Goal: Task Accomplishment & Management: Complete application form

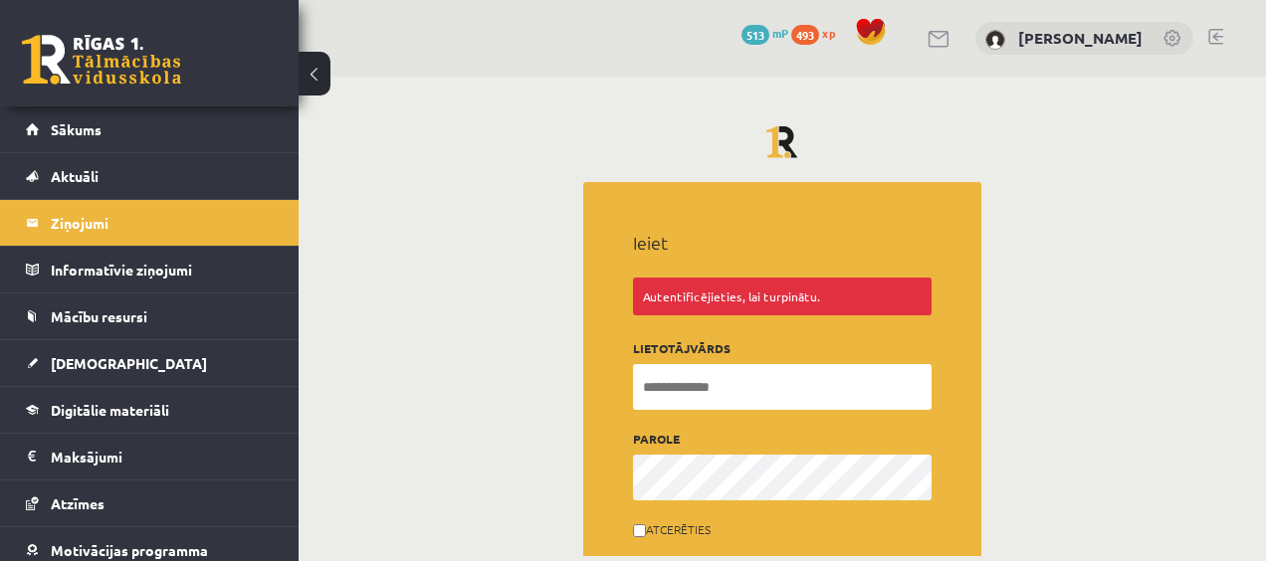
click at [877, 392] on input "Lietotājvārds" at bounding box center [782, 387] width 299 height 46
type input "**********"
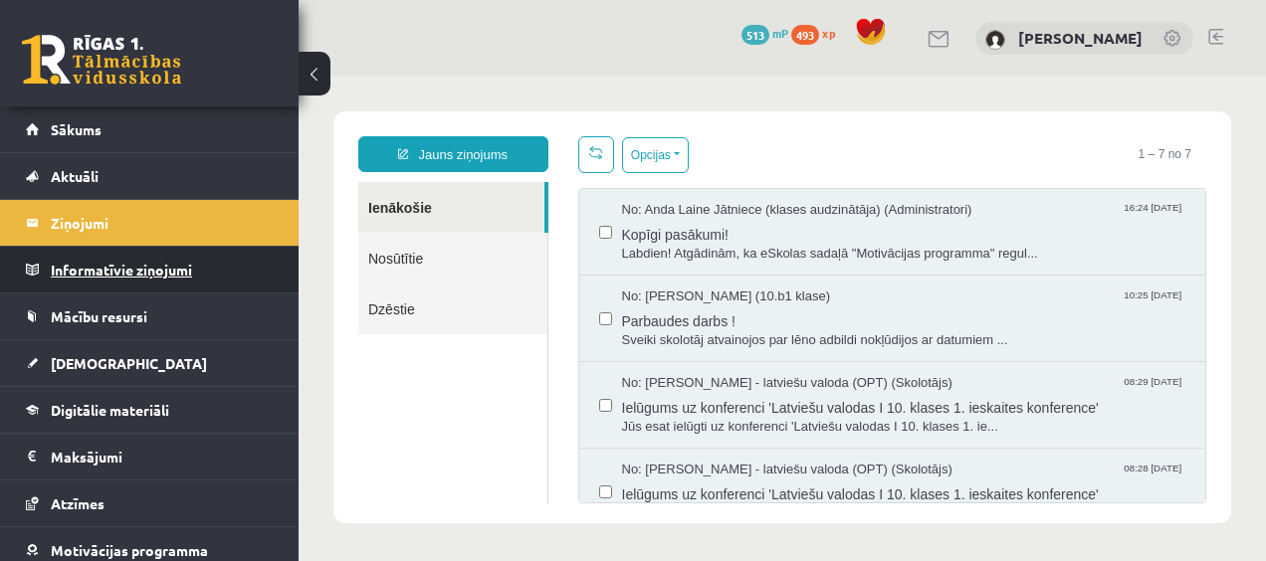
click at [153, 274] on legend "Informatīvie ziņojumi 0" at bounding box center [162, 270] width 223 height 46
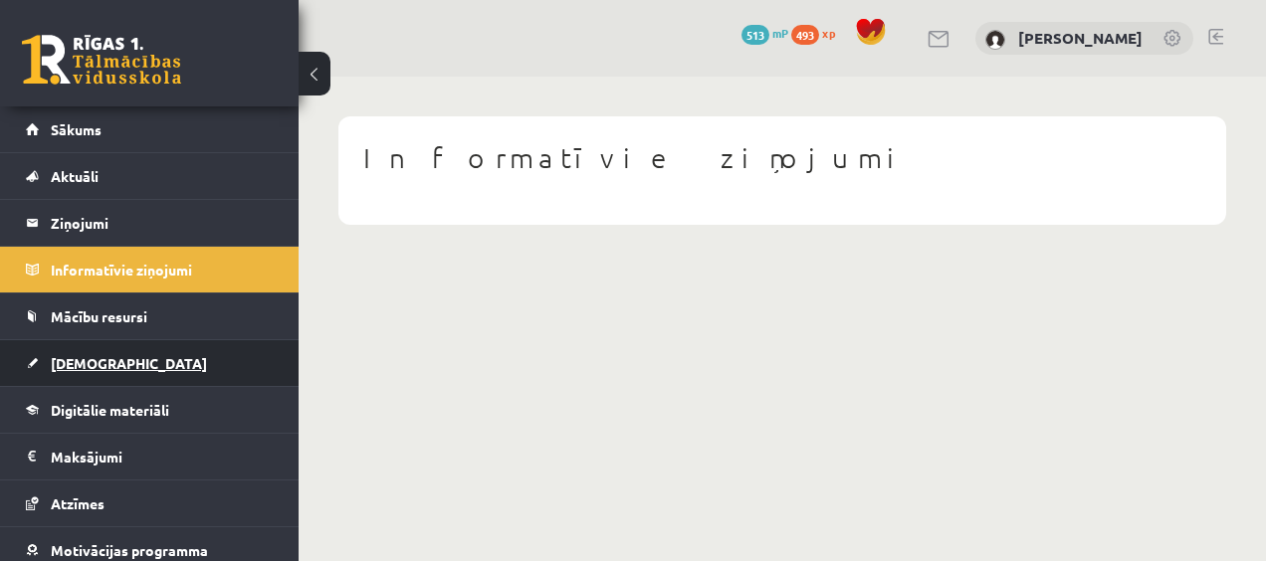
click at [86, 366] on span "[DEMOGRAPHIC_DATA]" at bounding box center [129, 363] width 156 height 18
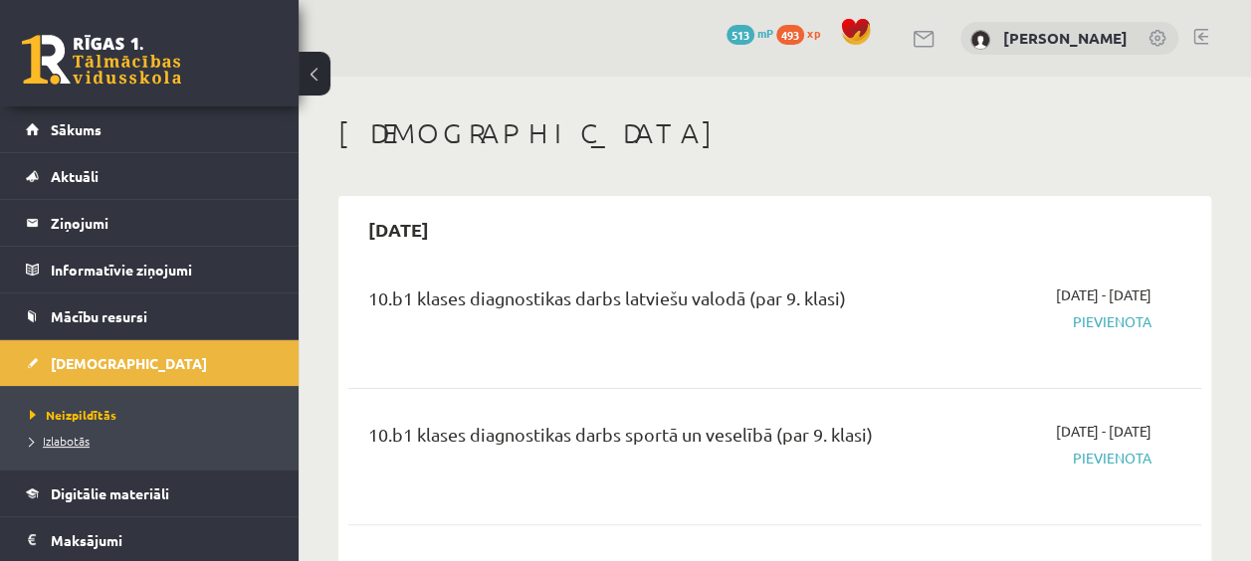
click at [70, 442] on span "Izlabotās" at bounding box center [60, 441] width 60 height 16
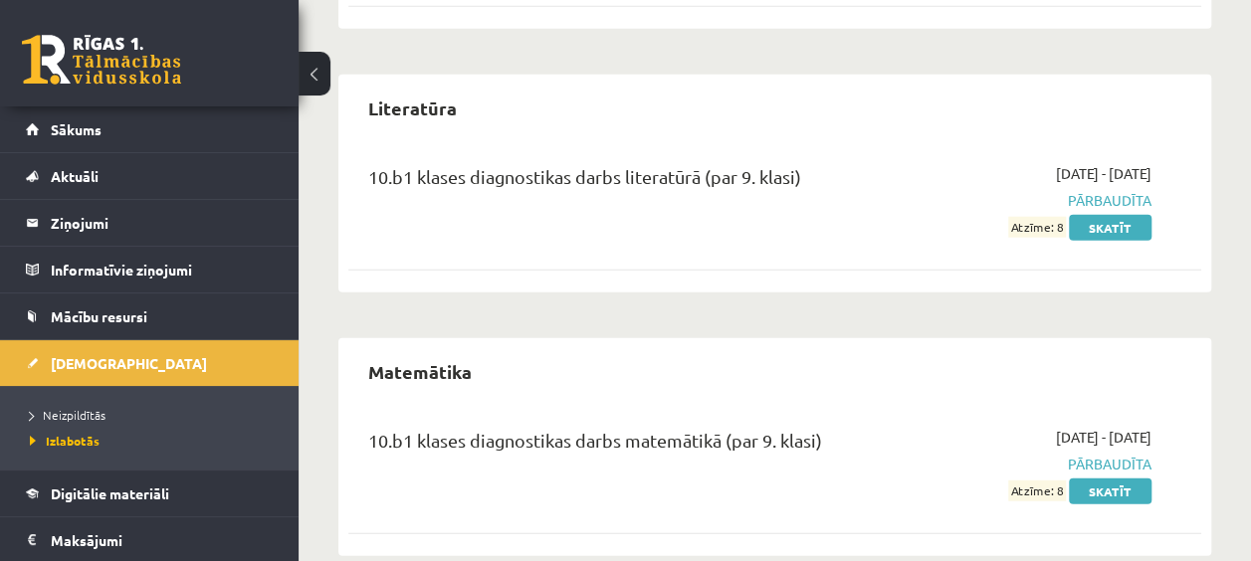
scroll to position [2435, 0]
